Goal: Check status: Check status

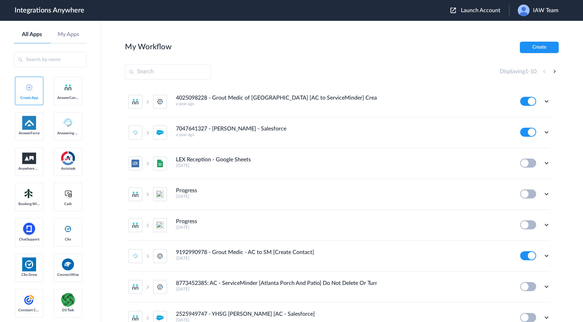
click at [484, 13] on span "Launch Account" at bounding box center [481, 11] width 40 height 6
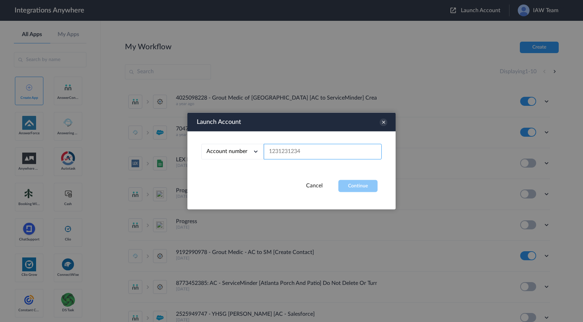
click at [319, 151] on input "text" at bounding box center [323, 152] width 118 height 16
paste input "2065775210"
type input "2065775210"
click at [360, 189] on button "Continue" at bounding box center [357, 186] width 39 height 12
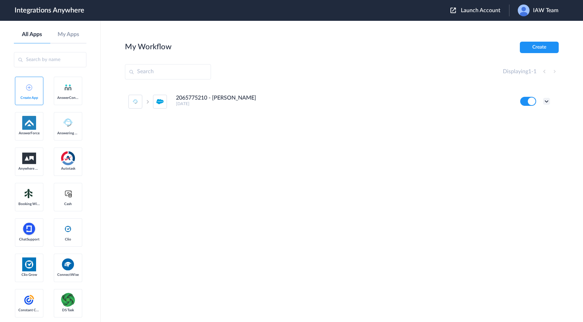
click at [548, 104] on icon at bounding box center [546, 101] width 7 height 7
click at [532, 128] on link "Task history" at bounding box center [526, 130] width 33 height 5
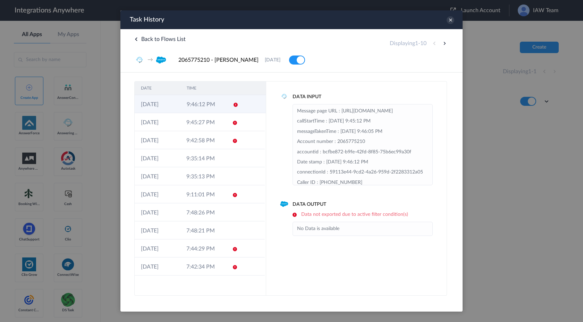
click at [228, 103] on td at bounding box center [233, 104] width 13 height 18
click at [221, 119] on td "9:45:27 PM" at bounding box center [202, 122] width 45 height 18
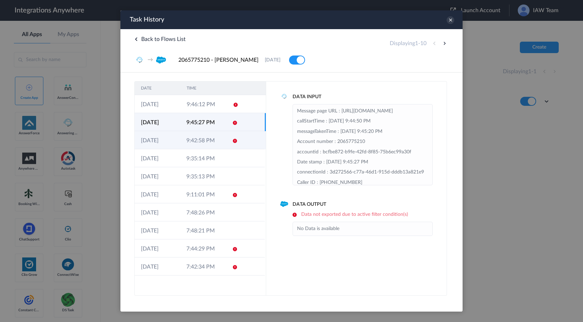
click at [215, 139] on td "9:42:58 PM" at bounding box center [202, 140] width 45 height 18
click at [214, 129] on td "9:45:27 PM" at bounding box center [202, 122] width 45 height 18
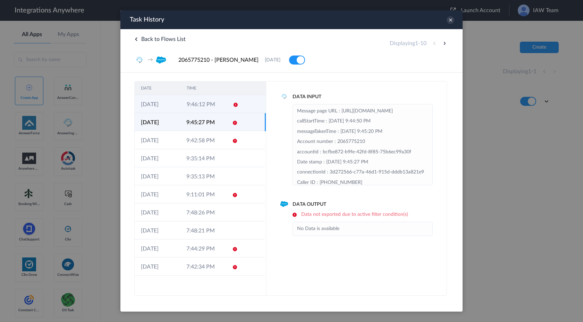
click at [215, 111] on td "9:46:12 PM" at bounding box center [203, 104] width 46 height 18
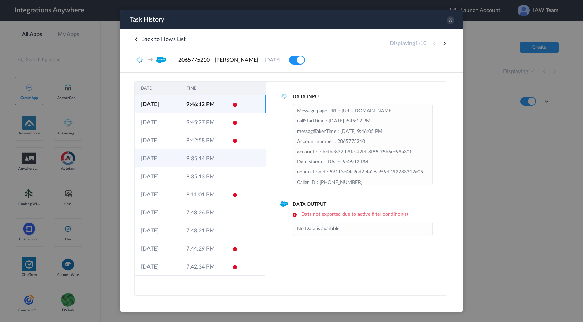
click at [209, 161] on td "9:35:14 PM" at bounding box center [202, 158] width 45 height 18
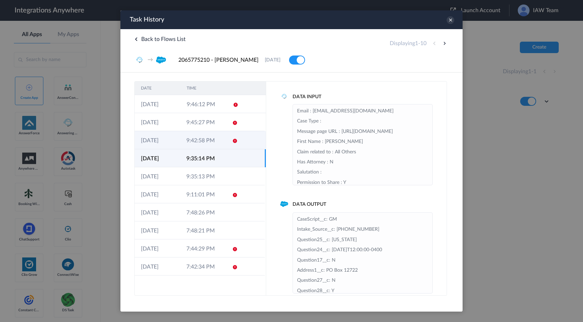
click at [214, 144] on td "9:42:58 PM" at bounding box center [202, 140] width 45 height 18
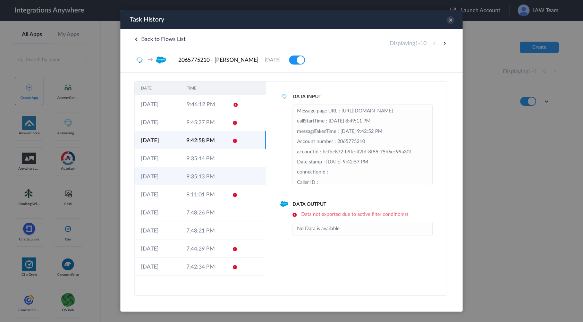
click at [208, 176] on td "9:35:13 PM" at bounding box center [202, 176] width 45 height 18
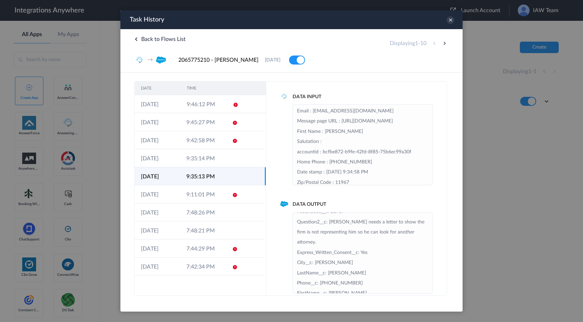
scroll to position [39, 0]
click at [215, 164] on td "9:35:14 PM" at bounding box center [202, 158] width 45 height 18
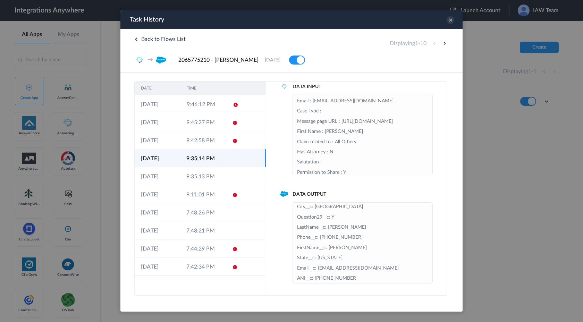
scroll to position [127, 0]
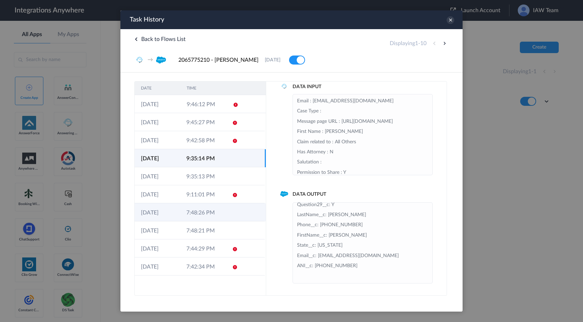
click at [218, 218] on td "7:48:26 PM" at bounding box center [202, 212] width 45 height 18
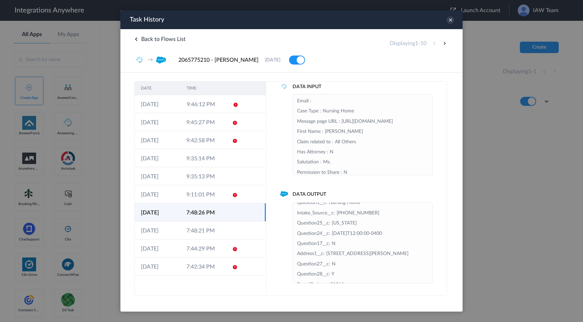
scroll to position [5, 0]
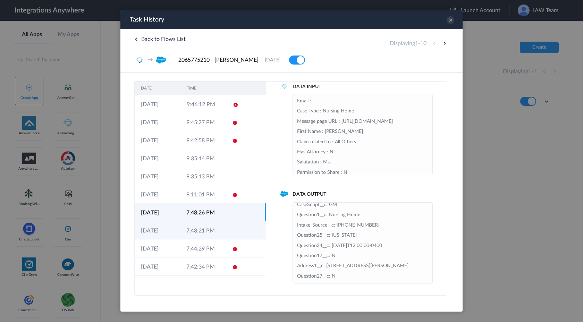
click at [224, 234] on td "7:48:21 PM" at bounding box center [202, 230] width 45 height 18
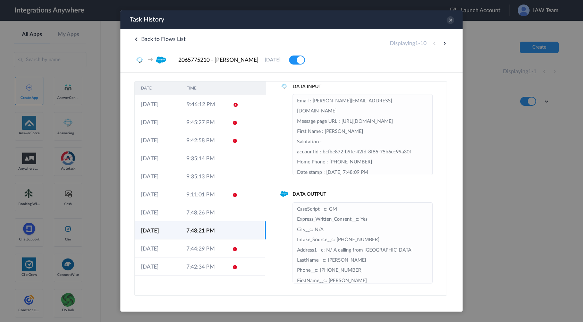
scroll to position [0, 0]
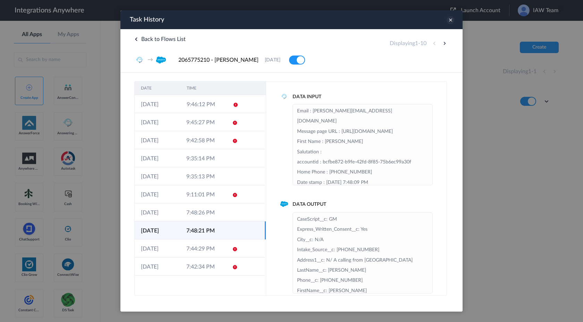
click at [448, 22] on icon at bounding box center [450, 20] width 8 height 8
